Goal: Information Seeking & Learning: Find specific fact

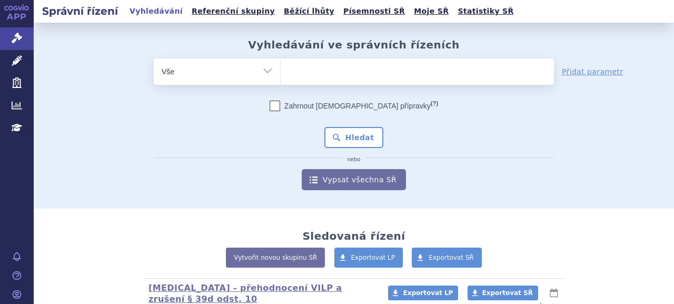
click at [329, 70] on ul at bounding box center [417, 69] width 273 height 22
click at [281, 70] on select at bounding box center [280, 71] width 1 height 26
paste input "SUKLS42623/2023"
type input "SUKLS42623/2023"
click at [346, 139] on button "Hledat" at bounding box center [353, 137] width 59 height 21
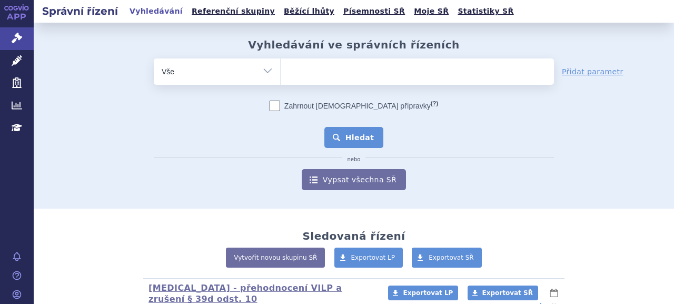
click at [360, 140] on button "Hledat" at bounding box center [353, 137] width 59 height 21
select select "SUKLS42623/2023"
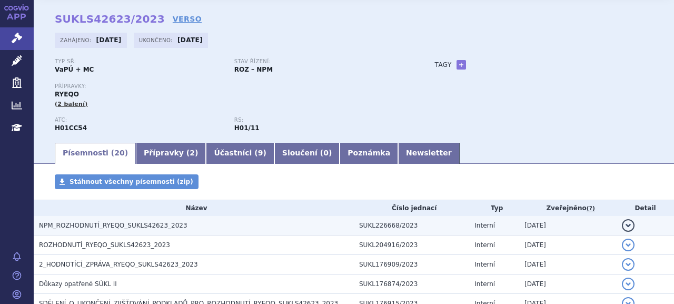
scroll to position [53, 0]
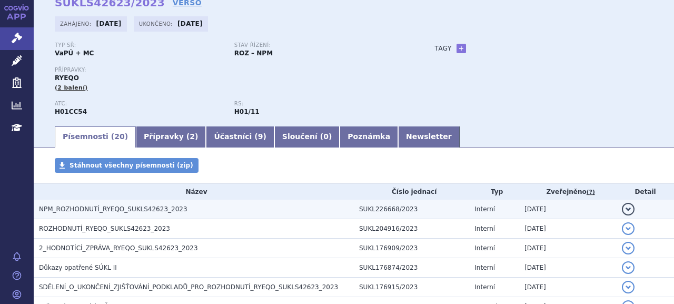
click at [143, 202] on td "NPM_ROZHODNUTÍ_RYEQO_SUKLS42623_2023" at bounding box center [194, 208] width 320 height 19
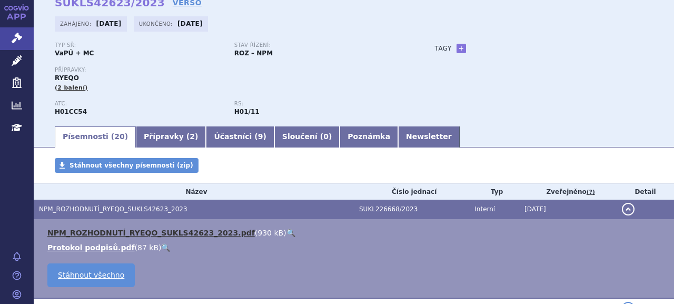
click at [208, 231] on link "NPM_ROZHODNUTÍ_RYEQO_SUKLS42623_2023.pdf" at bounding box center [150, 232] width 207 height 8
